Goal: Find specific page/section: Find specific page/section

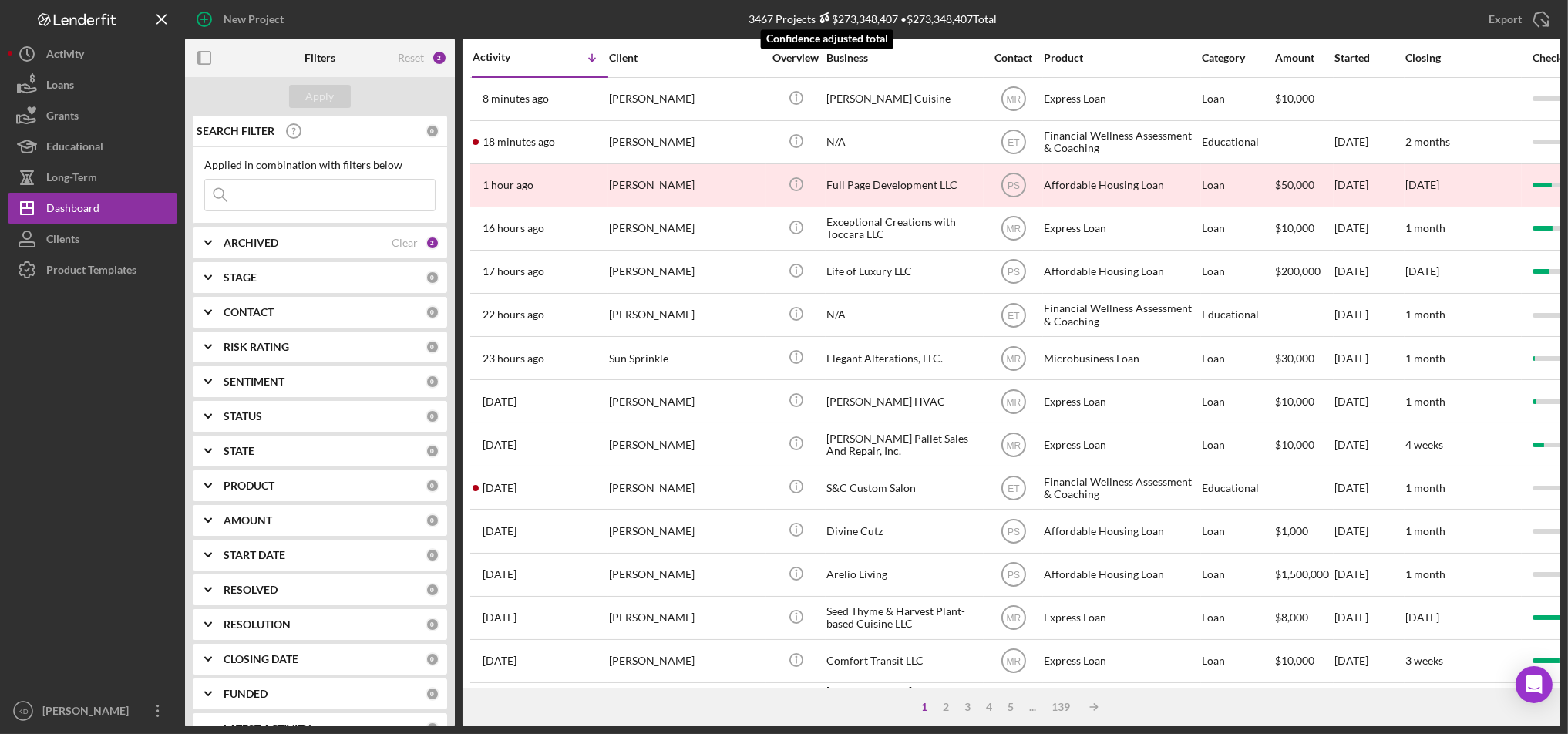
click at [825, 16] on icon at bounding box center [824, 18] width 11 height 11
click at [861, 23] on div "$273,348,407" at bounding box center [856, 19] width 82 height 13
click at [766, 19] on div "3467 Projects $273,348,407 • $273,348,407 Total" at bounding box center [872, 19] width 248 height 13
